Goal: Information Seeking & Learning: Learn about a topic

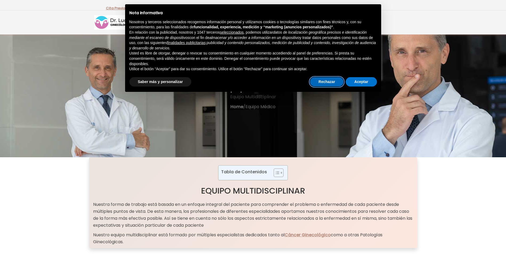
click at [327, 82] on button "Rechazar" at bounding box center [327, 82] width 34 height 10
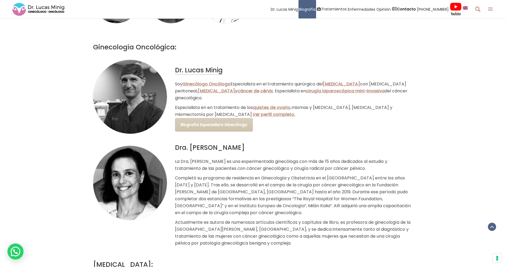
scroll to position [853, 0]
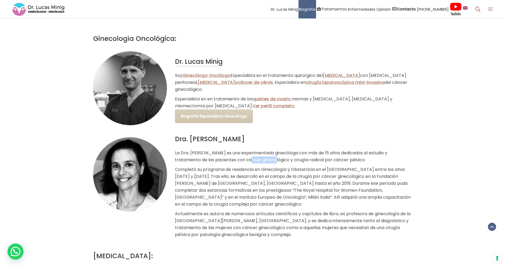
drag, startPoint x: 245, startPoint y: 176, endPoint x: 270, endPoint y: 176, distance: 24.8
click at [270, 163] on p "La Dra. [PERSON_NAME] es una experimentada ginecóloga con más de 15 años dedica…" at bounding box center [294, 156] width 238 height 14
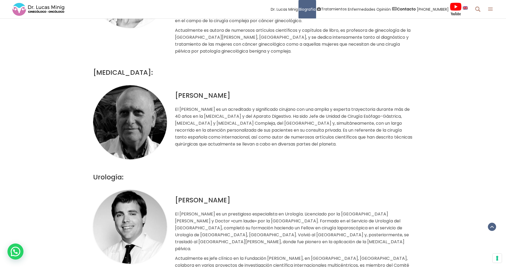
scroll to position [1013, 0]
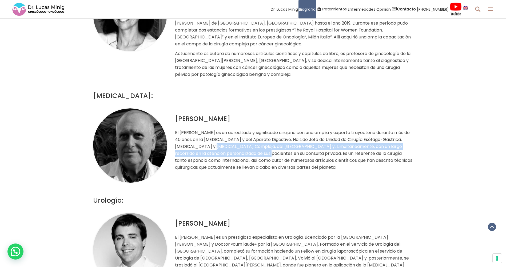
drag, startPoint x: 219, startPoint y: 162, endPoint x: 285, endPoint y: 168, distance: 65.9
click at [285, 168] on p "El [PERSON_NAME] es un acreditado y significado cirujano con una amplia y exper…" at bounding box center [294, 150] width 238 height 42
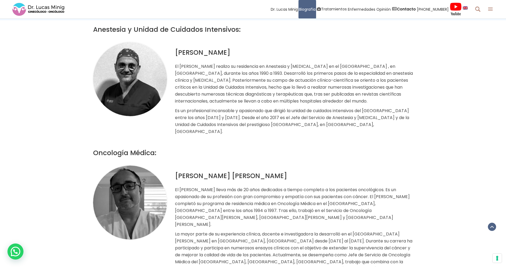
scroll to position [1493, 0]
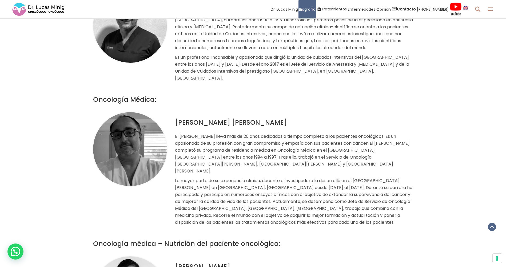
drag, startPoint x: 211, startPoint y: 159, endPoint x: 342, endPoint y: 170, distance: 131.1
click at [342, 170] on p "El [PERSON_NAME] lleva más de 20 años dedicados a tiempo completo a los pacient…" at bounding box center [294, 154] width 238 height 42
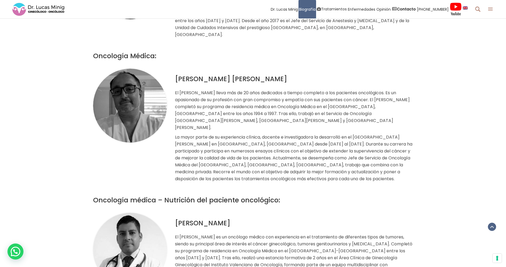
scroll to position [1546, 0]
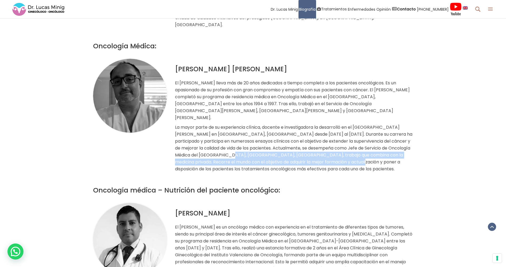
drag, startPoint x: 228, startPoint y: 157, endPoint x: 342, endPoint y: 165, distance: 113.3
click at [342, 165] on p "La mayor parte de su experiencia clínica, docente e investigadora la desarrolló…" at bounding box center [294, 148] width 238 height 49
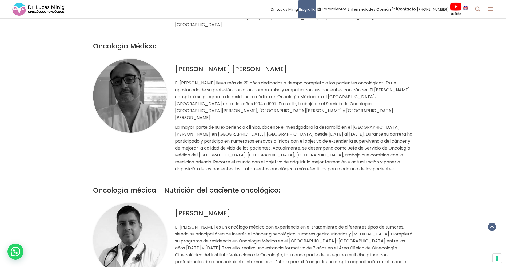
drag, startPoint x: 342, startPoint y: 165, endPoint x: 320, endPoint y: 167, distance: 21.8
click at [320, 167] on p "La mayor parte de su experiencia clínica, docente e investigadora la desarrolló…" at bounding box center [294, 148] width 238 height 49
drag, startPoint x: 226, startPoint y: 162, endPoint x: 348, endPoint y: 164, distance: 122.1
click at [348, 164] on p "La mayor parte de su experiencia clínica, docente e investigadora la desarrolló…" at bounding box center [294, 148] width 238 height 49
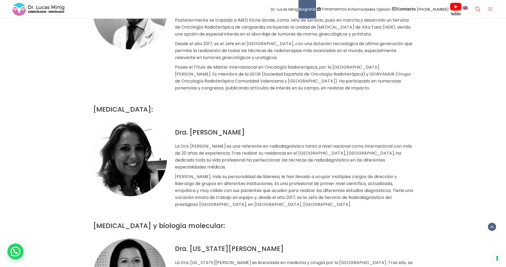
scroll to position [1946, 0]
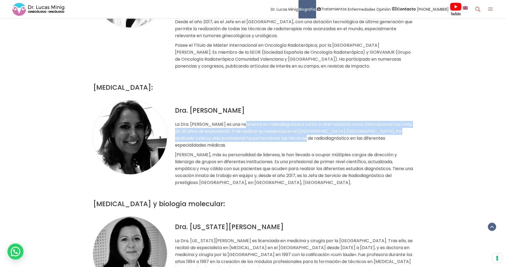
drag, startPoint x: 239, startPoint y: 133, endPoint x: 301, endPoint y: 147, distance: 63.3
click at [301, 147] on p "La Dra. [PERSON_NAME] es una referente en radiodiagnóstico tanto a nivel nacion…" at bounding box center [294, 135] width 238 height 28
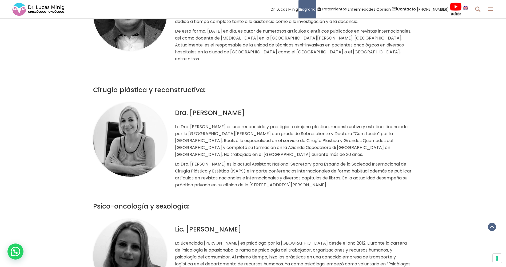
scroll to position [2320, 0]
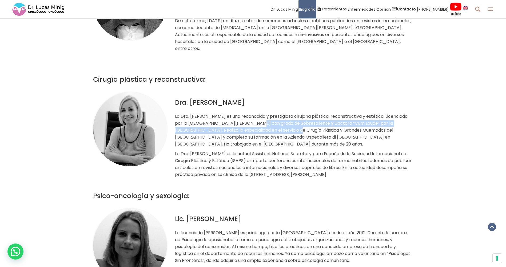
drag, startPoint x: 240, startPoint y: 125, endPoint x: 284, endPoint y: 131, distance: 44.5
click at [284, 131] on p "La Dra. [PERSON_NAME] es una reconocida y prestigiosa cirujana plástica, recons…" at bounding box center [294, 130] width 238 height 35
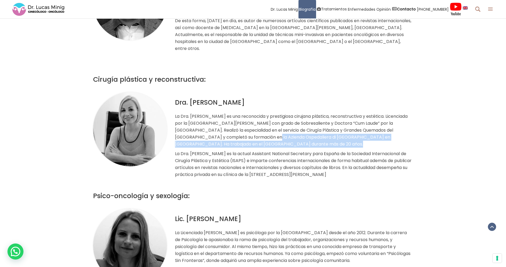
drag, startPoint x: 239, startPoint y: 137, endPoint x: 298, endPoint y: 144, distance: 59.9
click at [298, 144] on p "La Dra. [PERSON_NAME] es una reconocida y prestigiosa cirujana plástica, recons…" at bounding box center [294, 130] width 238 height 35
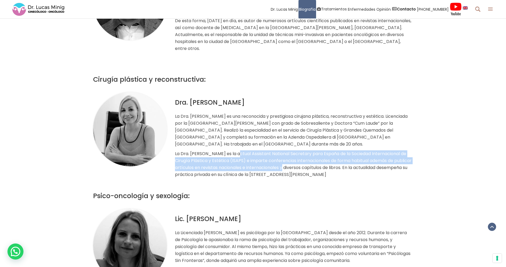
drag, startPoint x: 231, startPoint y: 155, endPoint x: 286, endPoint y: 170, distance: 57.2
click at [286, 170] on p "La Dra. [PERSON_NAME] es la actual Assistant National Secretary para España de …" at bounding box center [294, 164] width 238 height 28
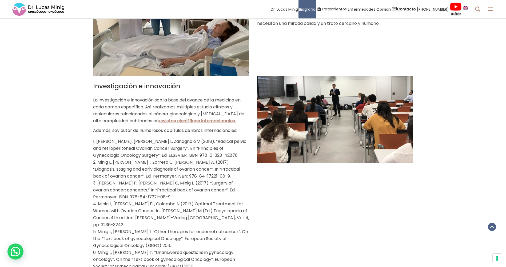
scroll to position [3493, 0]
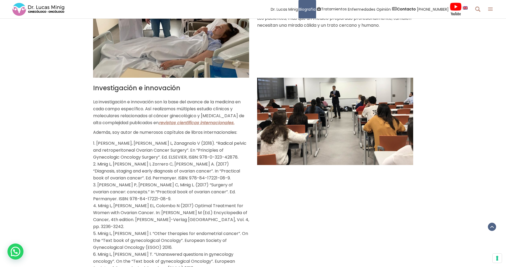
click at [204, 119] on link "revistas científicas internacionales." at bounding box center [197, 122] width 76 height 6
